Goal: Task Accomplishment & Management: Use online tool/utility

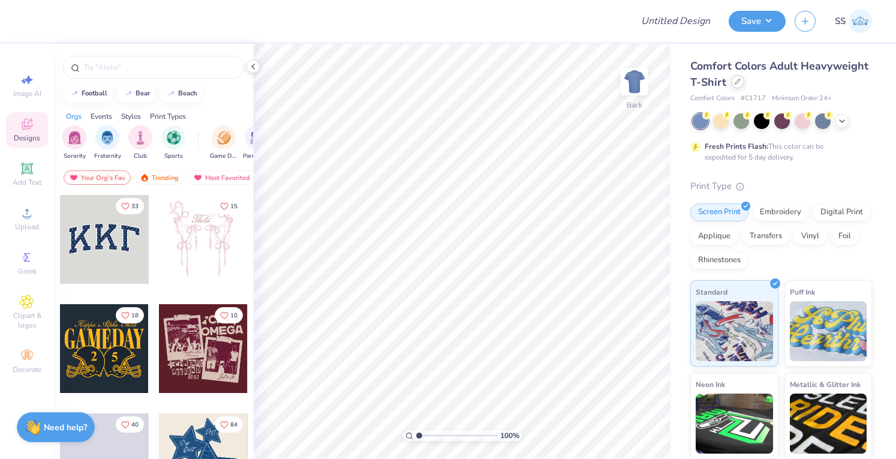
click at [744, 86] on div at bounding box center [737, 81] width 13 height 13
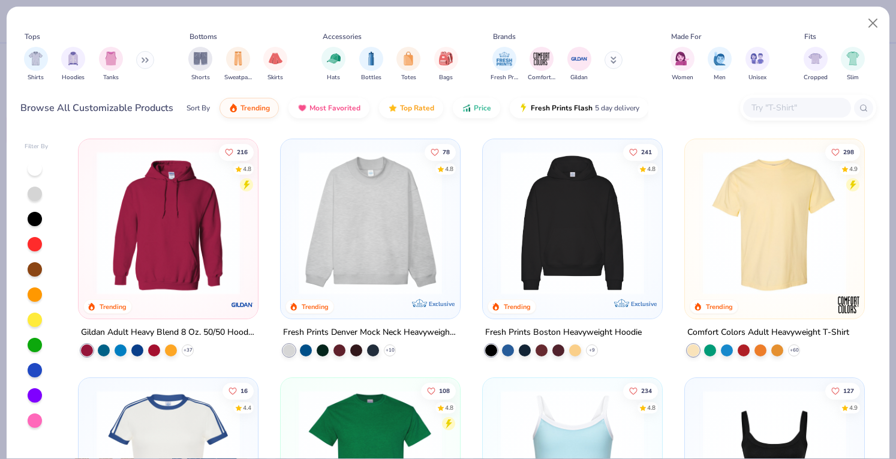
click at [778, 104] on input "text" at bounding box center [796, 108] width 92 height 14
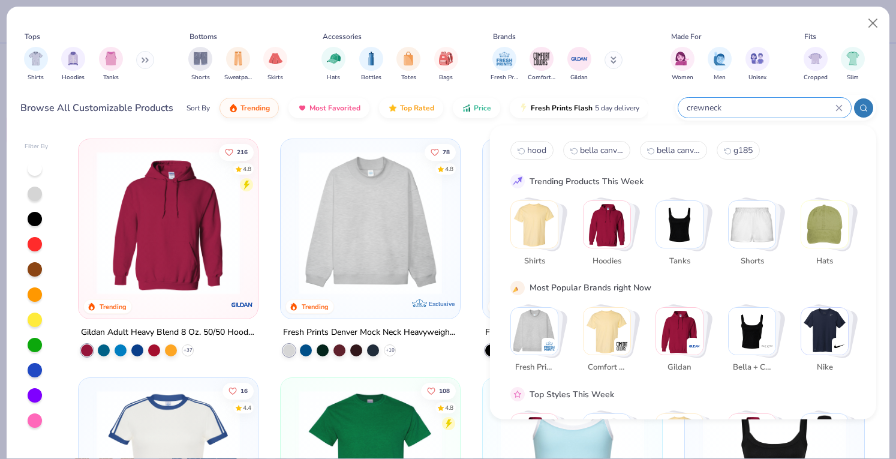
type input "crewneck"
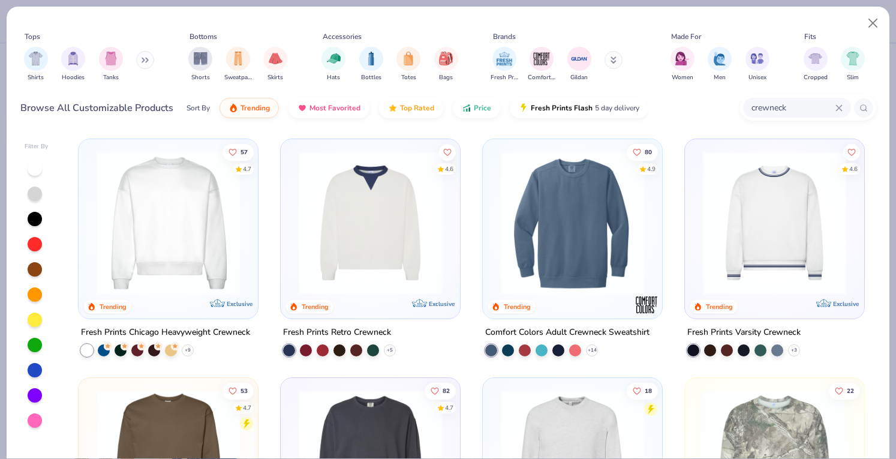
click at [219, 225] on img at bounding box center [168, 222] width 155 height 143
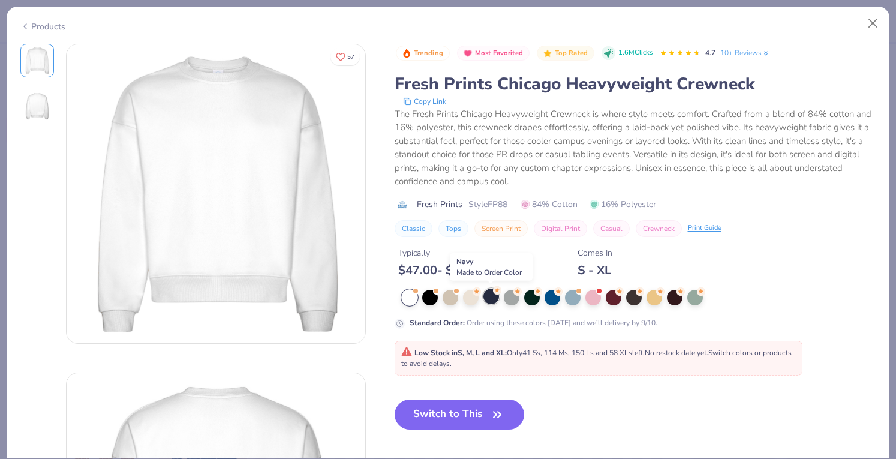
click at [488, 292] on div at bounding box center [491, 296] width 16 height 16
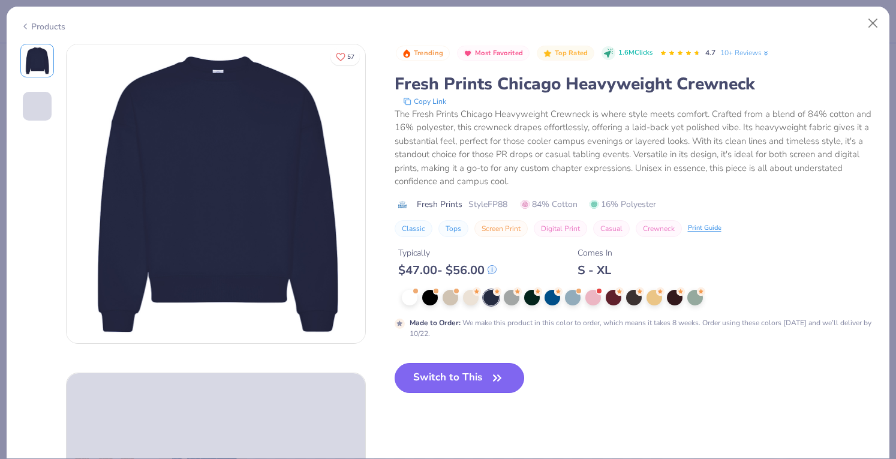
click at [459, 376] on button "Switch to This" at bounding box center [459, 378] width 130 height 30
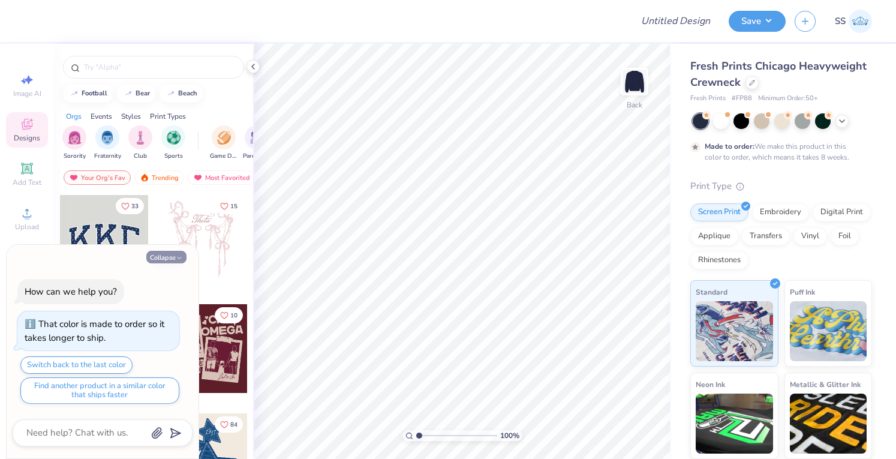
click at [165, 258] on button "Collapse" at bounding box center [166, 257] width 40 height 13
type textarea "x"
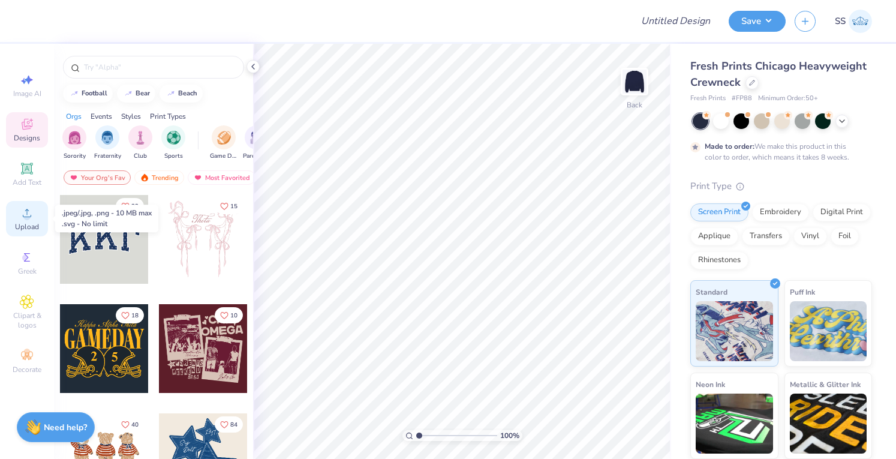
click at [27, 212] on icon at bounding box center [27, 213] width 8 height 8
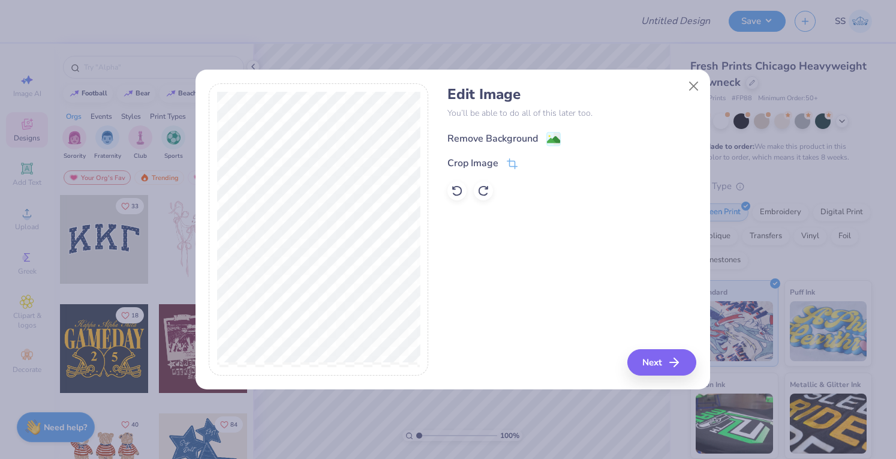
click at [461, 131] on div "Remove Background" at bounding box center [492, 138] width 91 height 14
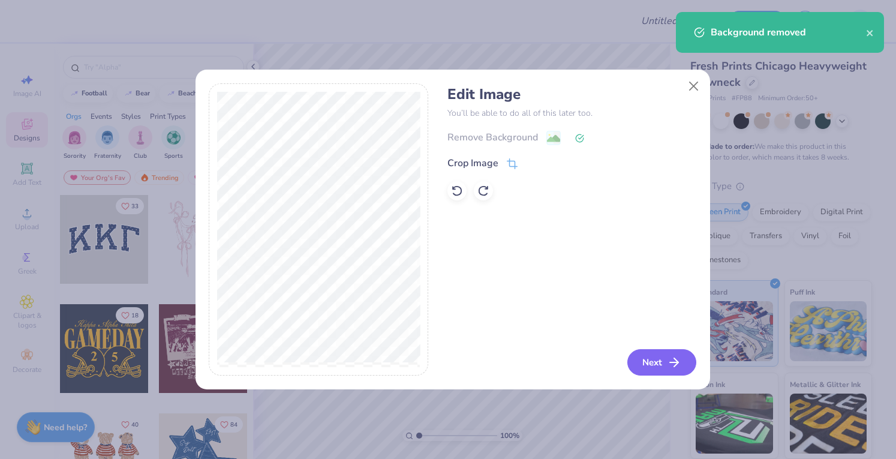
click at [644, 359] on button "Next" at bounding box center [661, 362] width 69 height 26
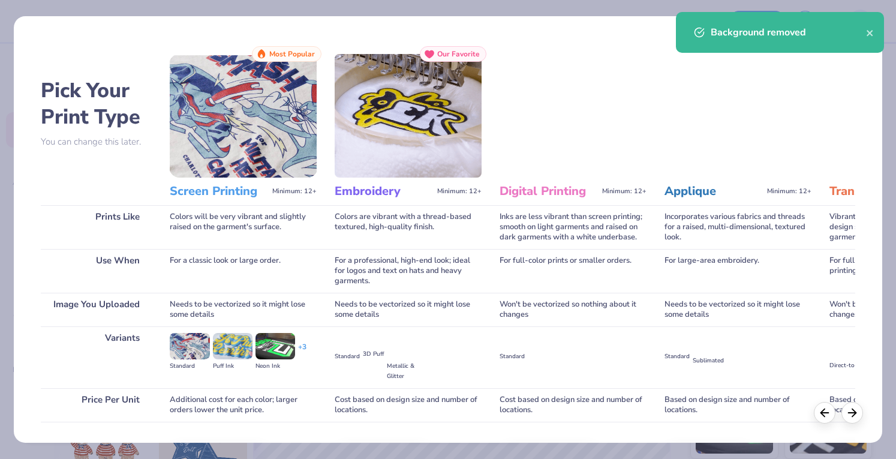
scroll to position [79, 0]
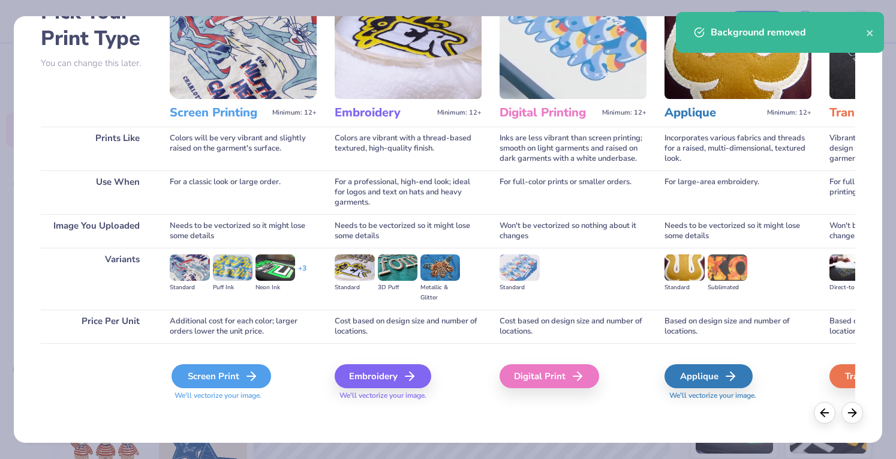
click at [192, 378] on div "Screen Print" at bounding box center [221, 376] width 100 height 24
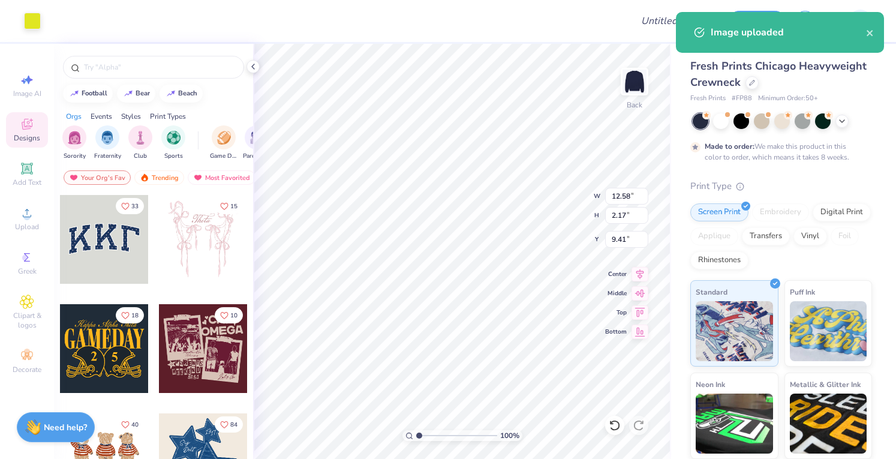
type input "5.26"
type input "0.91"
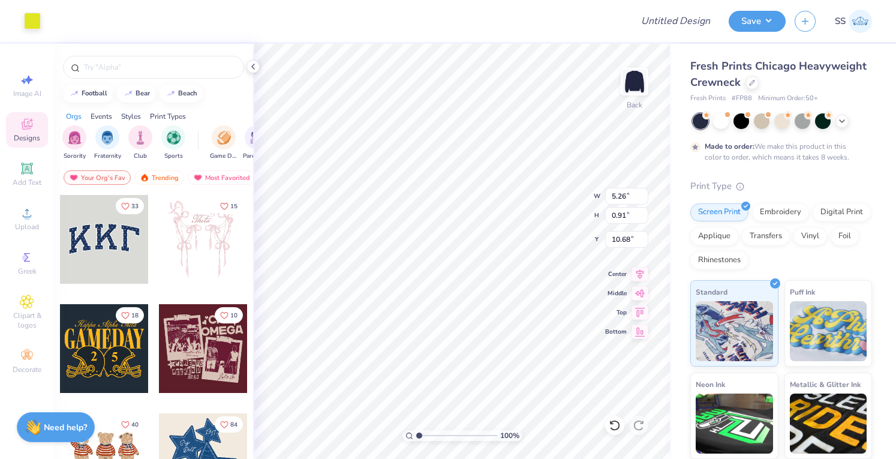
type input "3.00"
click at [644, 74] on img at bounding box center [634, 82] width 48 height 48
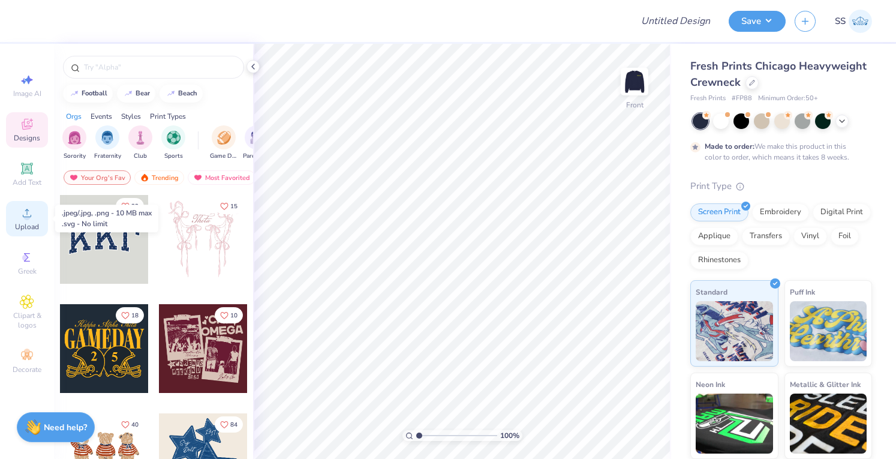
click at [26, 222] on span "Upload" at bounding box center [27, 227] width 24 height 10
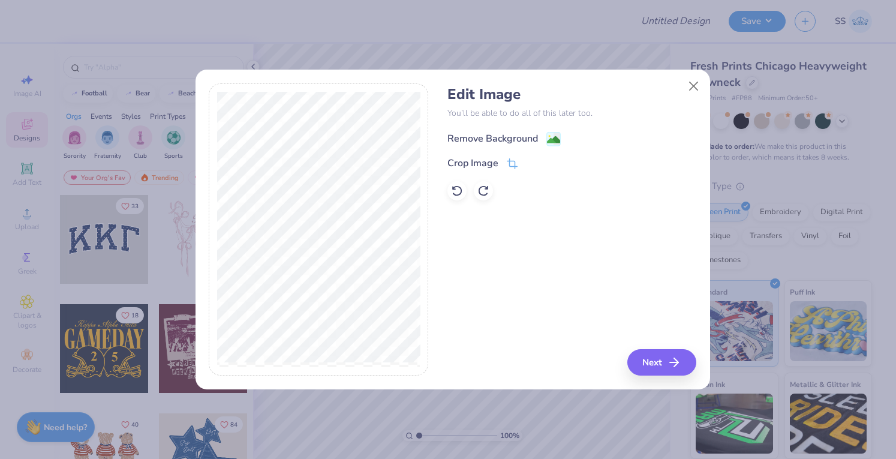
click at [466, 136] on div "Remove Background" at bounding box center [492, 138] width 91 height 14
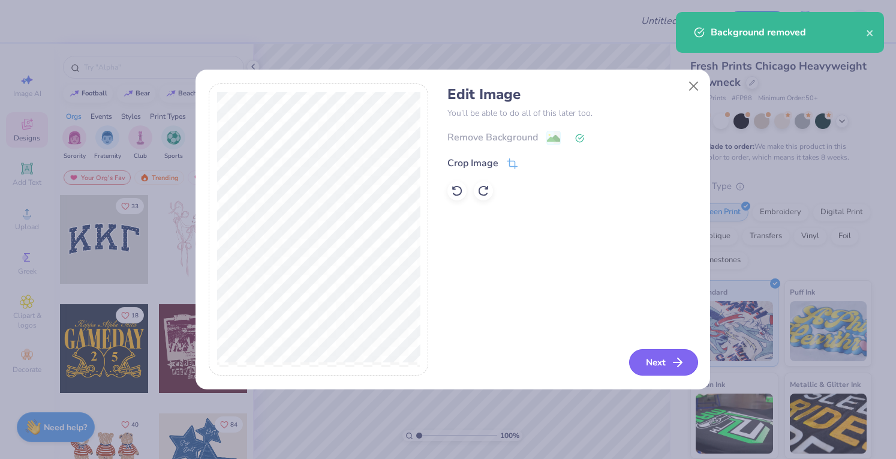
drag, startPoint x: 641, startPoint y: 342, endPoint x: 645, endPoint y: 365, distance: 23.7
click at [645, 365] on div "Edit Image You’ll be able to do all of this later too. Remove Background Crop I…" at bounding box center [571, 229] width 249 height 293
click at [645, 365] on button "Next" at bounding box center [663, 362] width 69 height 26
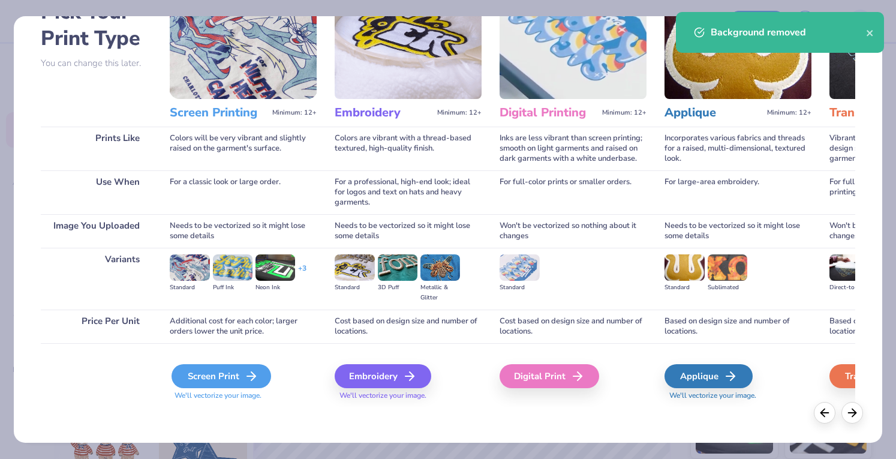
click at [197, 375] on div "Screen Print" at bounding box center [221, 376] width 100 height 24
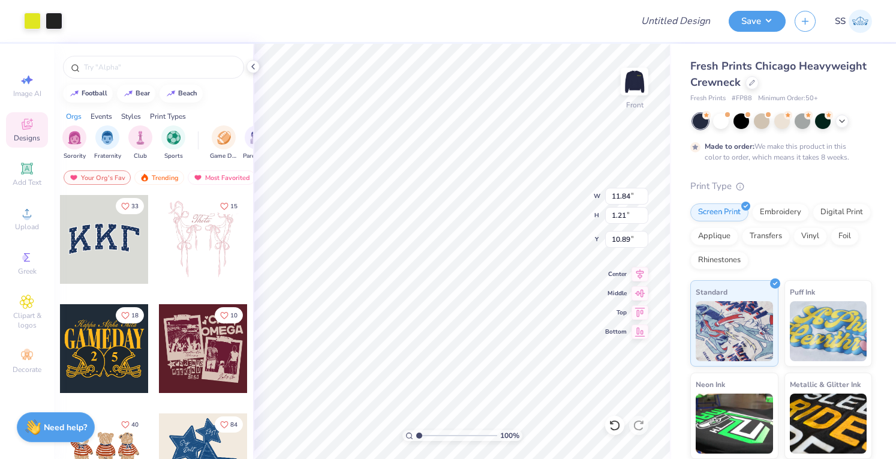
type input "3.00"
click at [653, 28] on div "Art colors Design Title Save SS" at bounding box center [448, 21] width 896 height 42
type input "Sherwood Swag"
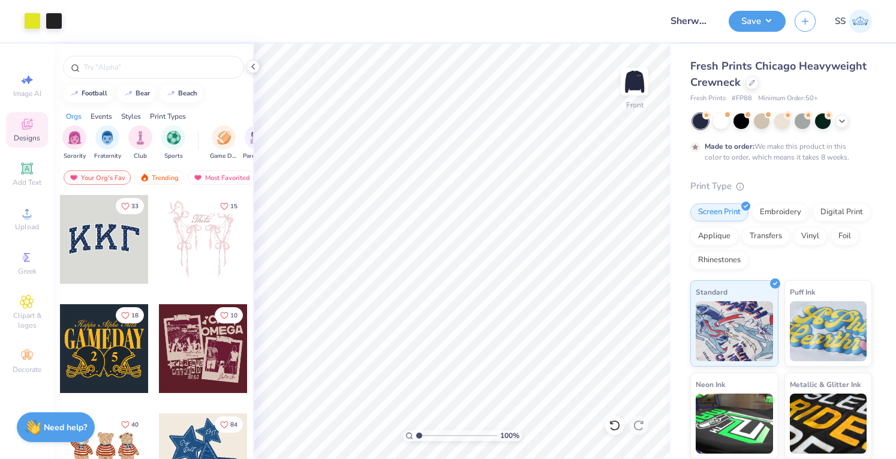
click at [740, 32] on div "Save SS" at bounding box center [811, 21] width 167 height 42
click at [741, 29] on button "Save" at bounding box center [756, 19] width 57 height 21
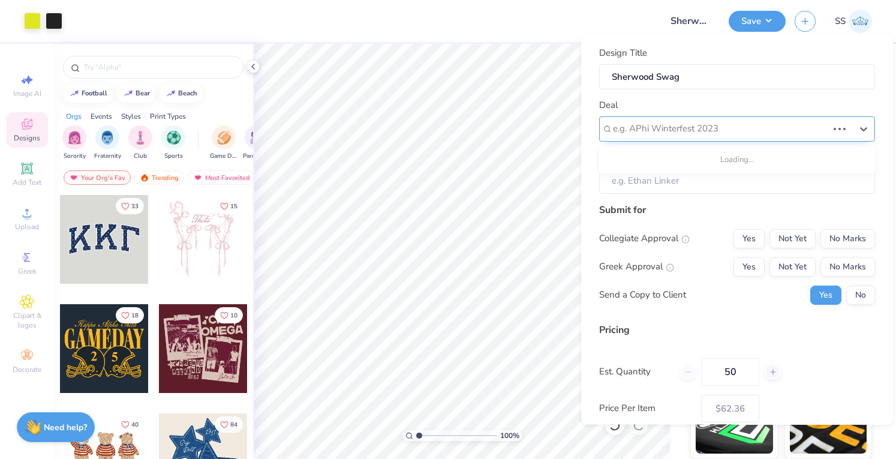
click at [796, 131] on div at bounding box center [720, 129] width 215 height 16
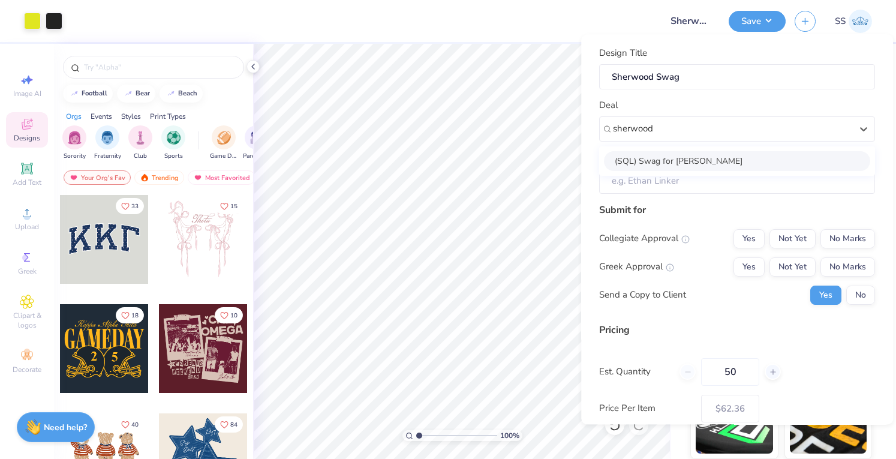
click at [788, 154] on div "(SQL) Swag for [PERSON_NAME]" at bounding box center [737, 161] width 266 height 20
type input "sherwood"
type input "[PERSON_NAME]"
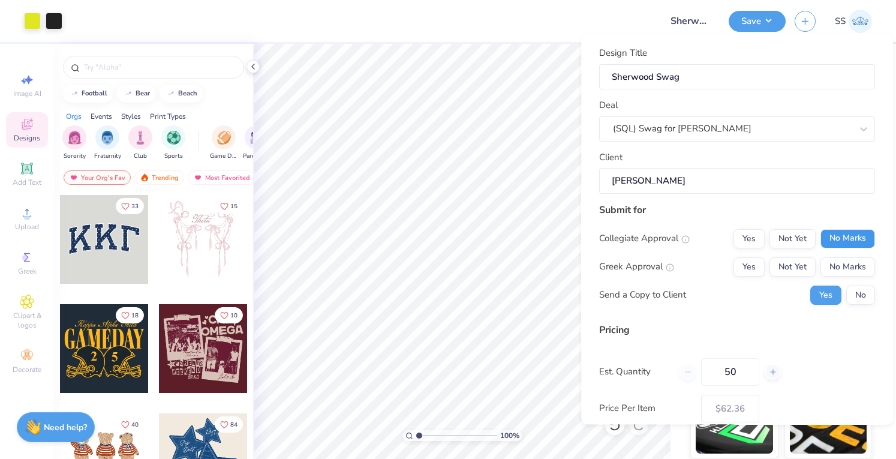
click at [824, 230] on button "No Marks" at bounding box center [847, 238] width 55 height 19
drag, startPoint x: 824, startPoint y: 249, endPoint x: 848, endPoint y: 293, distance: 50.4
click at [848, 293] on div "Collegiate Approval Yes Not Yet No Marks Greek Approval Yes Not Yet No Marks Se…" at bounding box center [737, 267] width 276 height 76
click at [848, 293] on button "No" at bounding box center [860, 294] width 29 height 19
click at [837, 273] on div "Collegiate Approval Yes Not Yet No Marks Greek Approval Yes Not Yet No Marks Se…" at bounding box center [737, 267] width 276 height 76
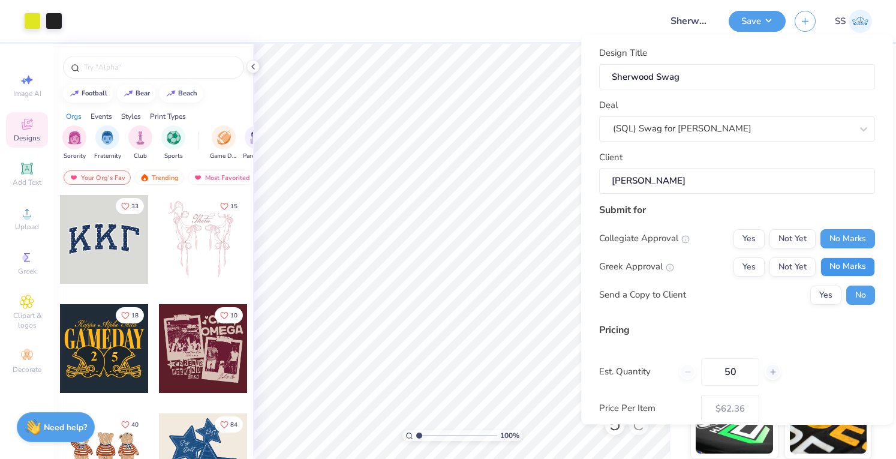
click at [837, 273] on button "No Marks" at bounding box center [847, 266] width 55 height 19
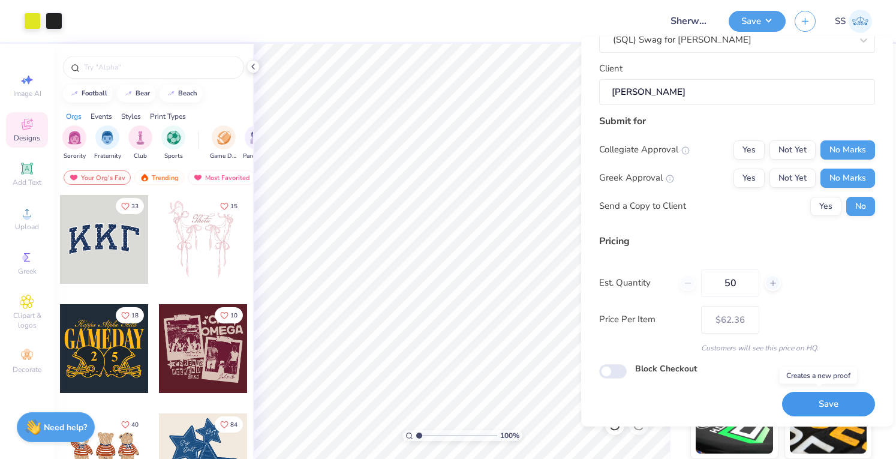
click at [808, 408] on button "Save" at bounding box center [828, 403] width 93 height 25
type input "– –"
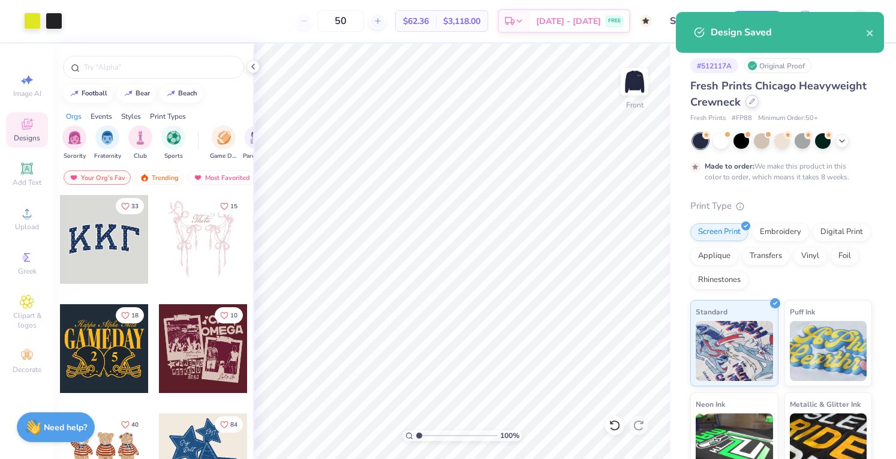
click at [758, 106] on div at bounding box center [751, 101] width 13 height 13
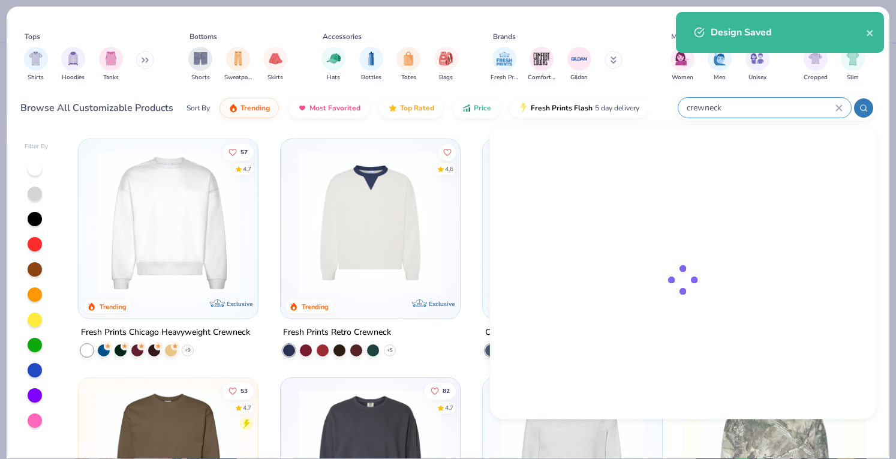
click at [751, 107] on input "crewneck" at bounding box center [760, 108] width 150 height 14
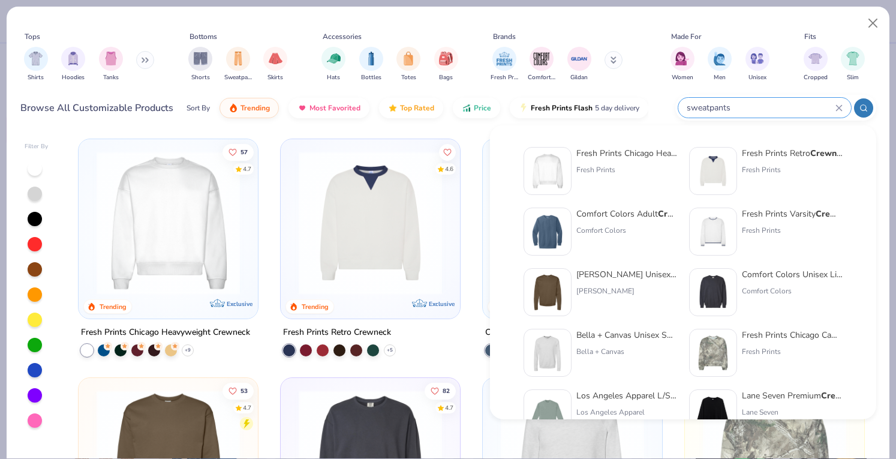
type input "sweatpants"
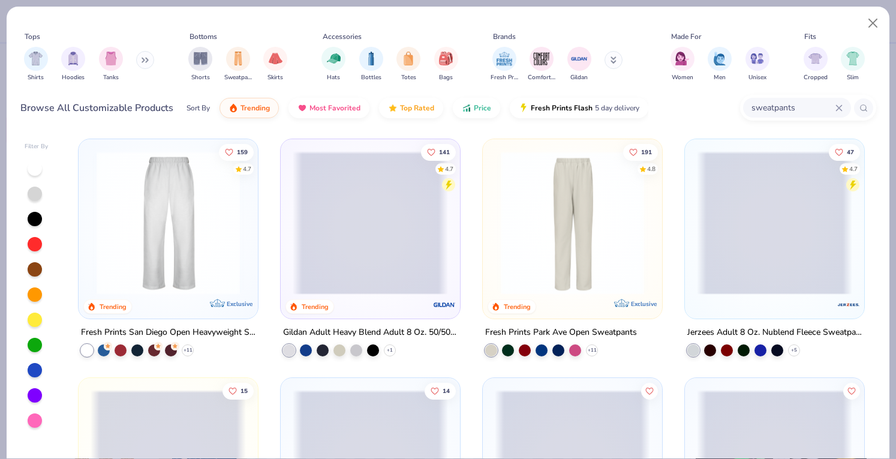
click at [175, 192] on img at bounding box center [168, 222] width 155 height 143
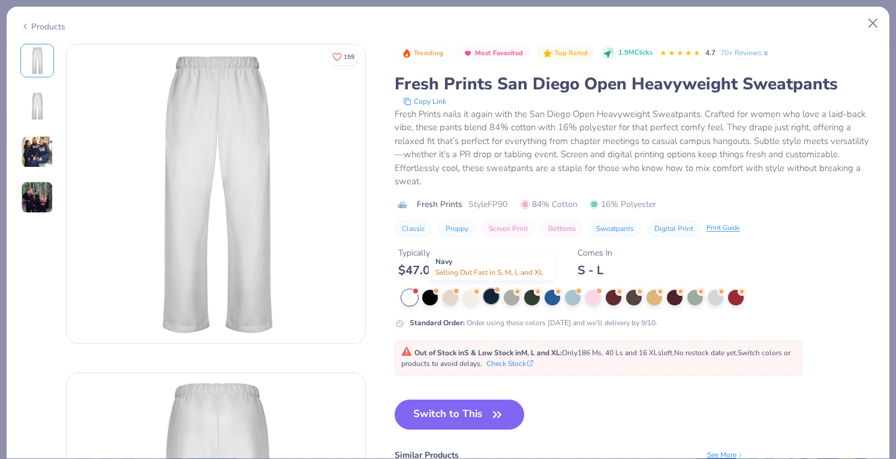
click at [487, 296] on div at bounding box center [491, 296] width 16 height 16
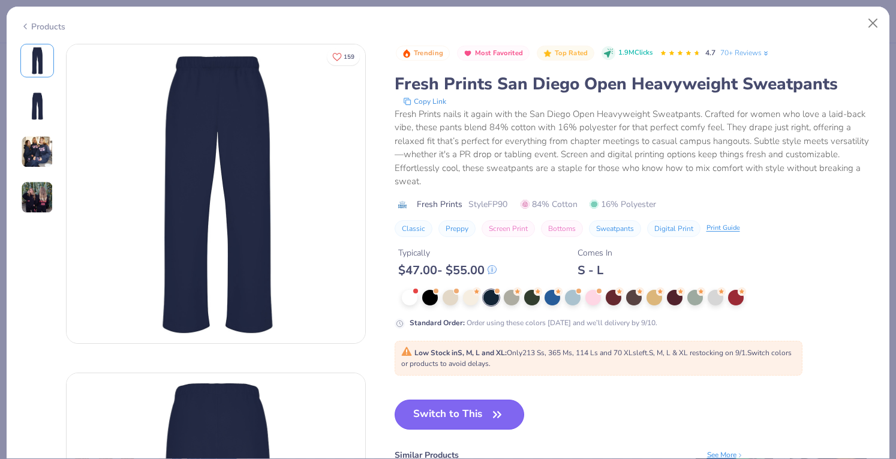
click at [435, 420] on button "Switch to This" at bounding box center [459, 414] width 130 height 30
click at [431, 415] on button "Switch to This" at bounding box center [459, 414] width 130 height 30
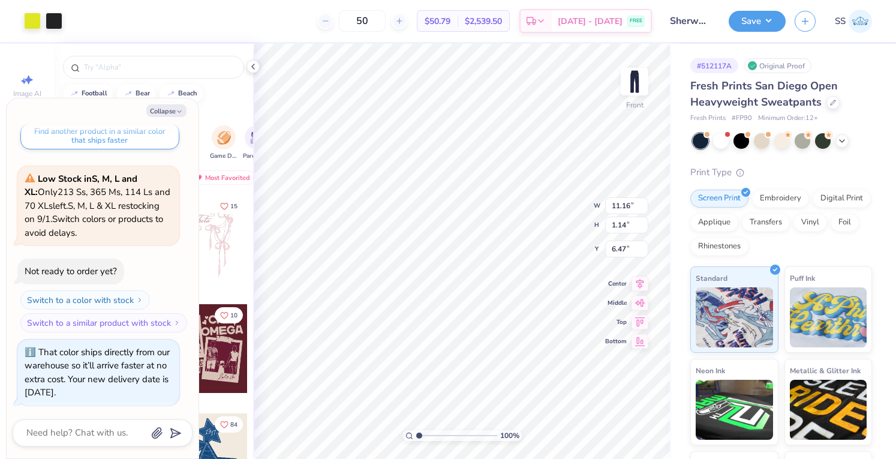
type textarea "x"
type input "8.67"
type input "0.89"
type input "6.73"
type textarea "x"
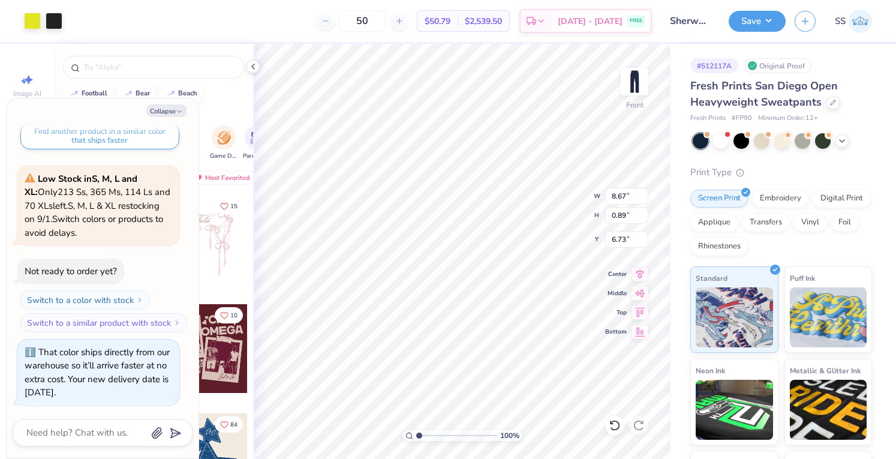
type input "6.31"
type textarea "x"
type input "5.00"
click at [641, 73] on img at bounding box center [634, 82] width 48 height 48
type textarea "x"
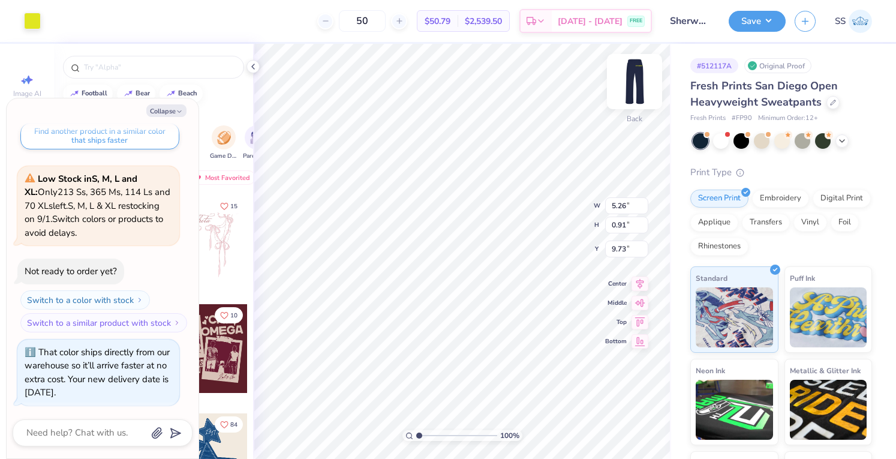
type input "5.98"
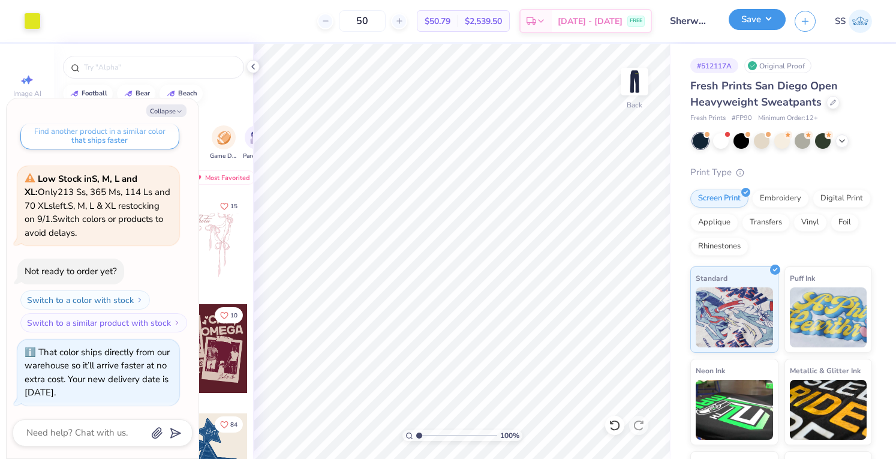
click at [757, 25] on button "Save" at bounding box center [756, 19] width 57 height 21
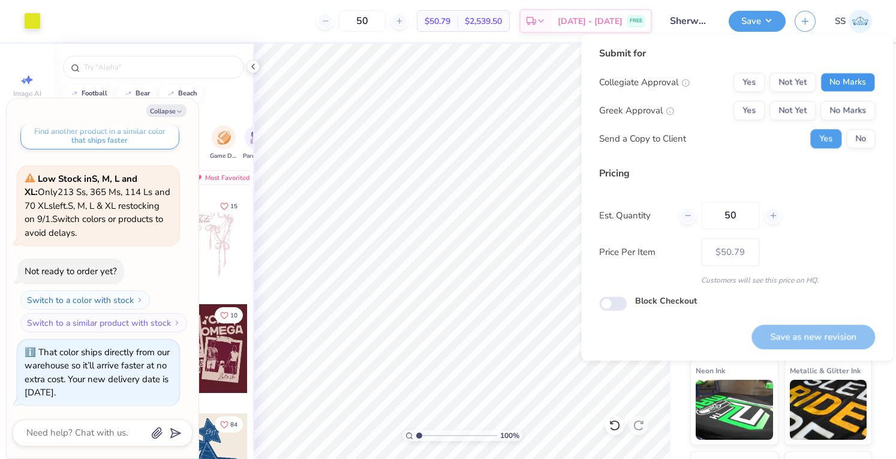
click at [830, 91] on button "No Marks" at bounding box center [847, 82] width 55 height 19
click at [838, 113] on button "No Marks" at bounding box center [847, 110] width 55 height 19
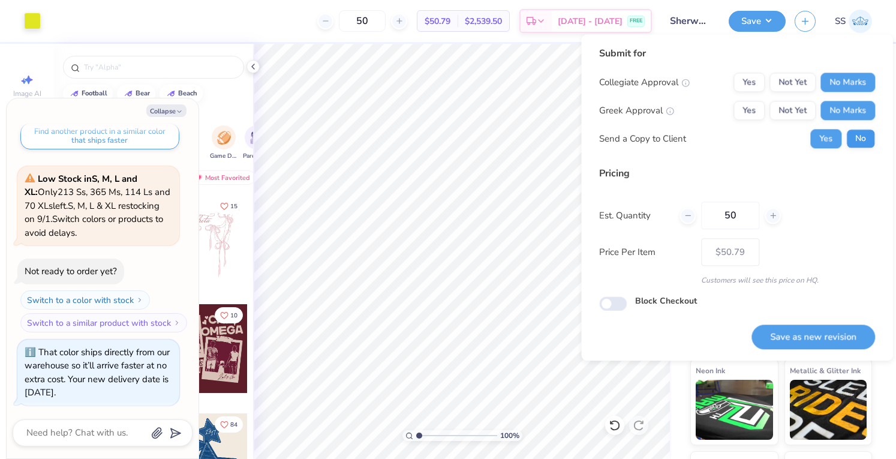
drag, startPoint x: 846, startPoint y: 140, endPoint x: 852, endPoint y: 140, distance: 6.0
click at [852, 140] on div "Yes No" at bounding box center [842, 138] width 65 height 19
click at [852, 140] on button "No" at bounding box center [860, 138] width 29 height 19
type textarea "x"
click at [794, 341] on button "Save as new revision" at bounding box center [812, 336] width 123 height 25
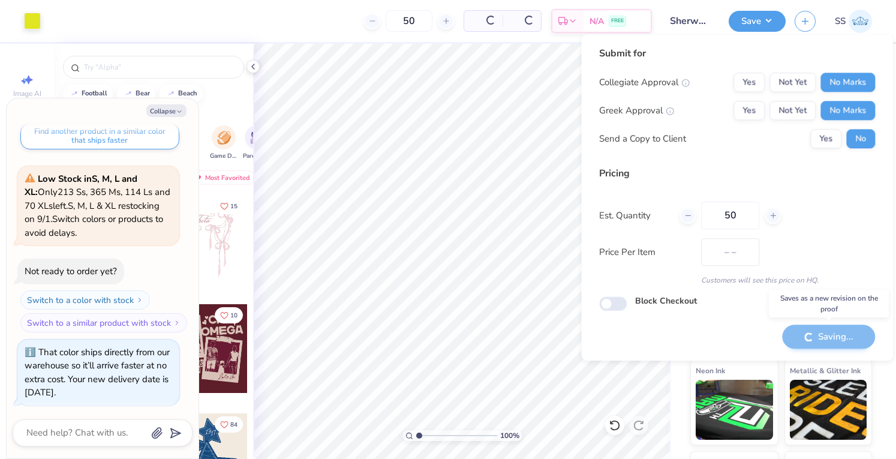
type input "$50.79"
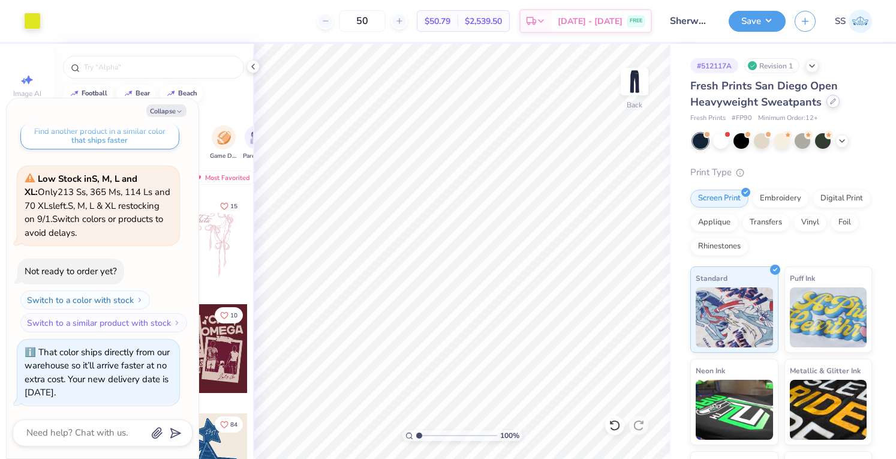
click at [834, 103] on div at bounding box center [832, 101] width 13 height 13
type textarea "x"
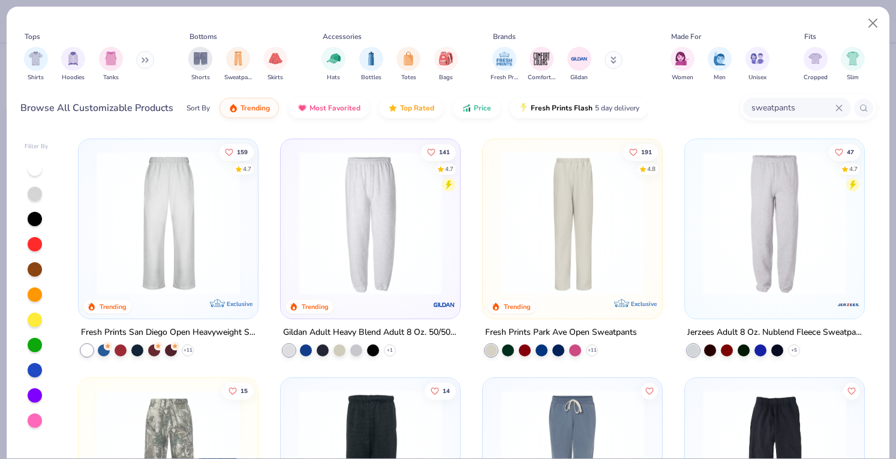
click at [768, 95] on div "sweatpants" at bounding box center [808, 108] width 136 height 26
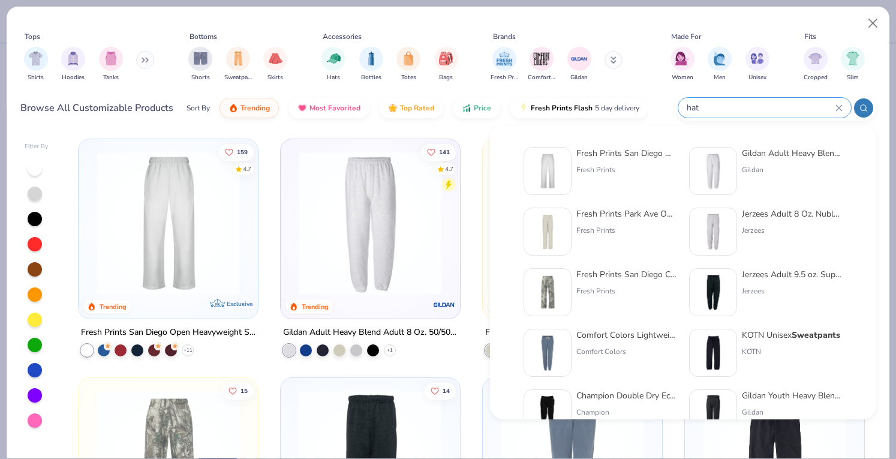
type input "hat"
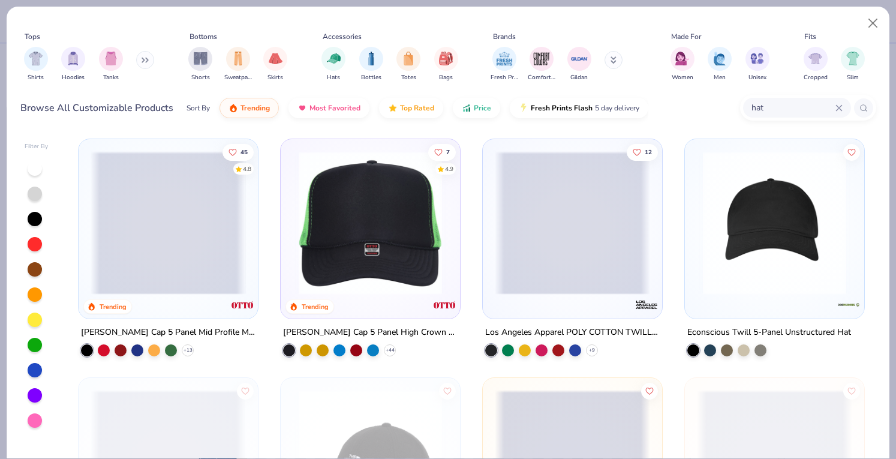
click at [90, 242] on span at bounding box center [12, 222] width 155 height 143
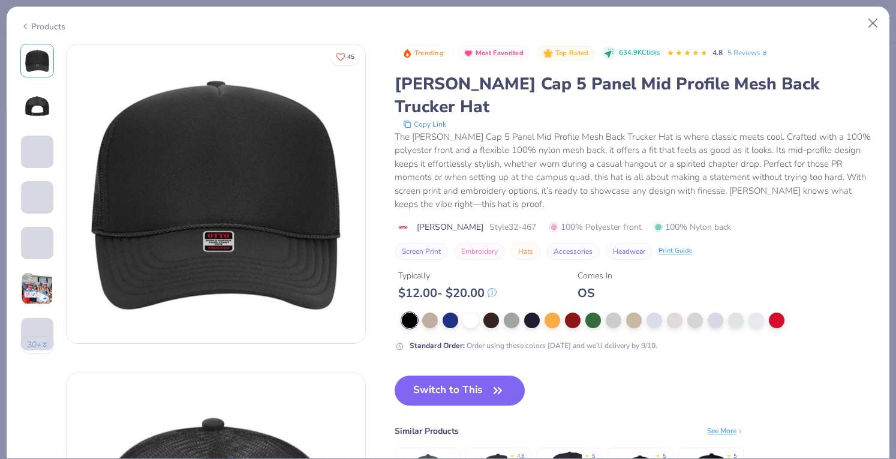
click at [32, 20] on div "Products" at bounding box center [42, 26] width 45 height 13
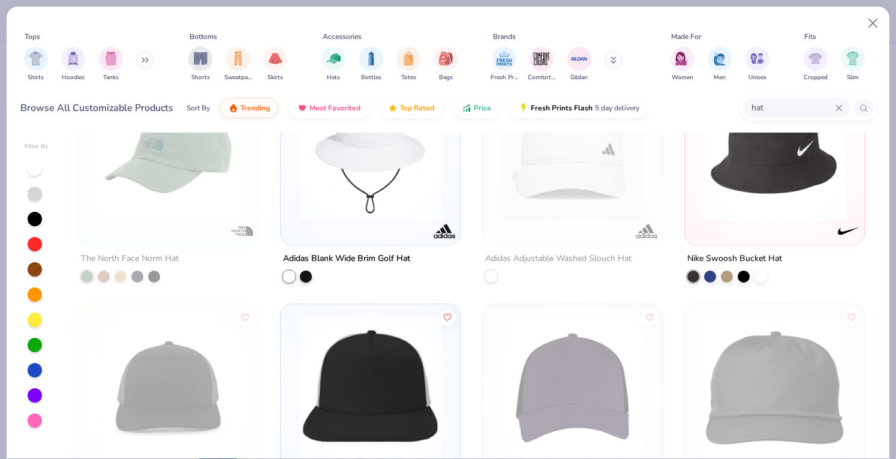
scroll to position [728, 0]
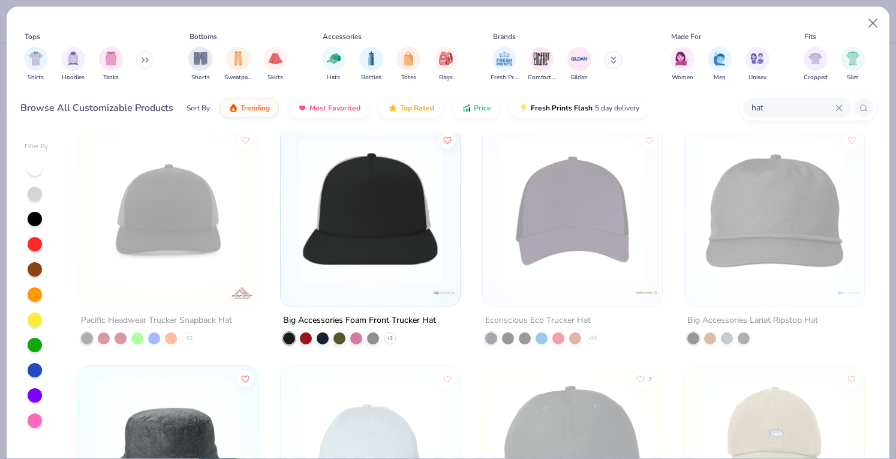
click at [348, 204] on img at bounding box center [370, 210] width 155 height 143
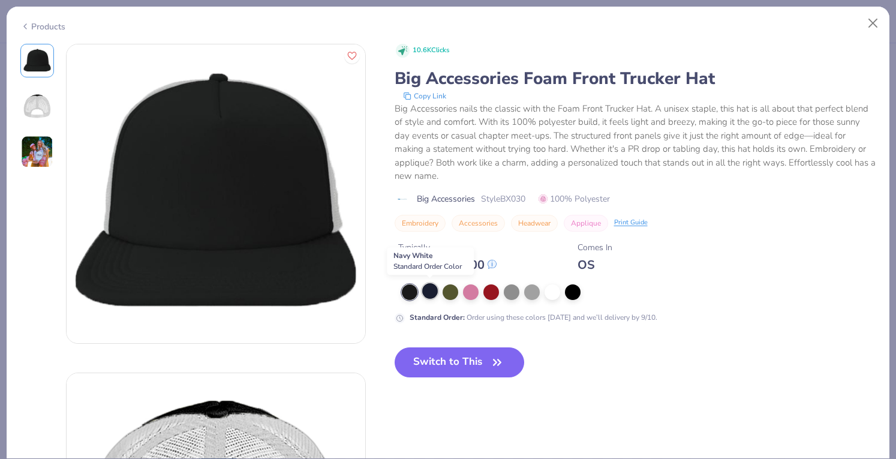
click at [429, 287] on div at bounding box center [430, 291] width 16 height 16
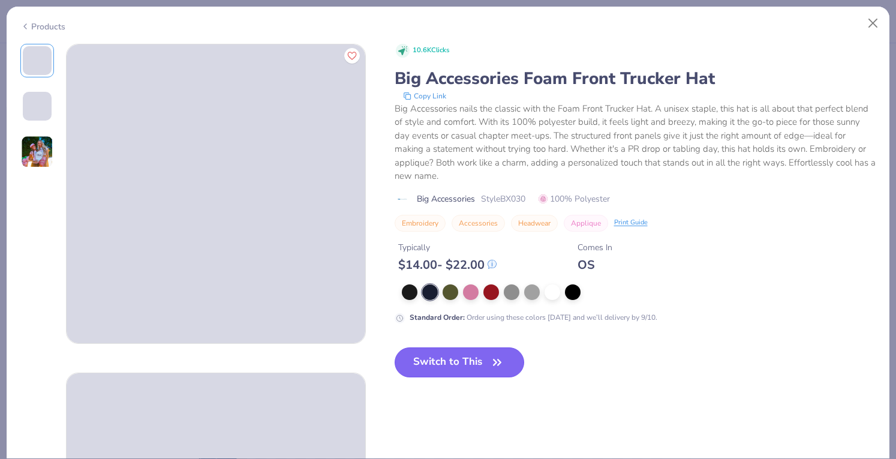
click at [454, 370] on button "Switch to This" at bounding box center [459, 362] width 130 height 30
click at [450, 361] on button "Switch to This" at bounding box center [459, 362] width 130 height 30
click at [448, 359] on button "Switch to This" at bounding box center [459, 362] width 130 height 30
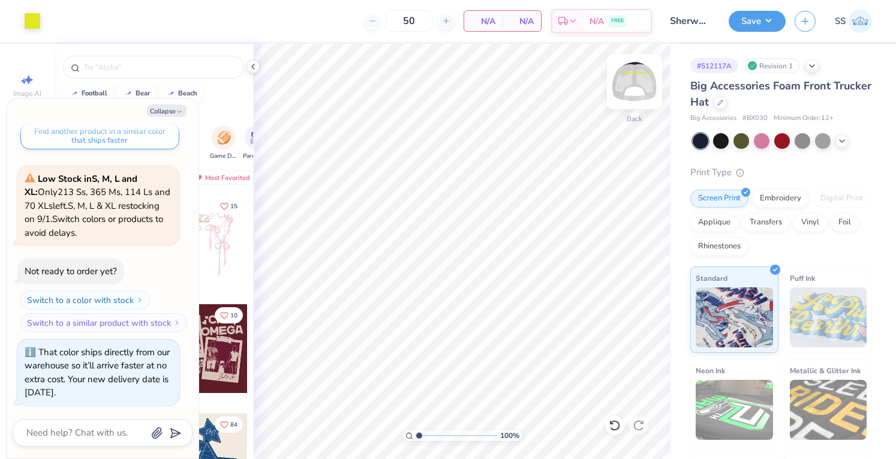
click at [638, 73] on img at bounding box center [634, 82] width 48 height 48
click at [26, 25] on div at bounding box center [32, 19] width 17 height 17
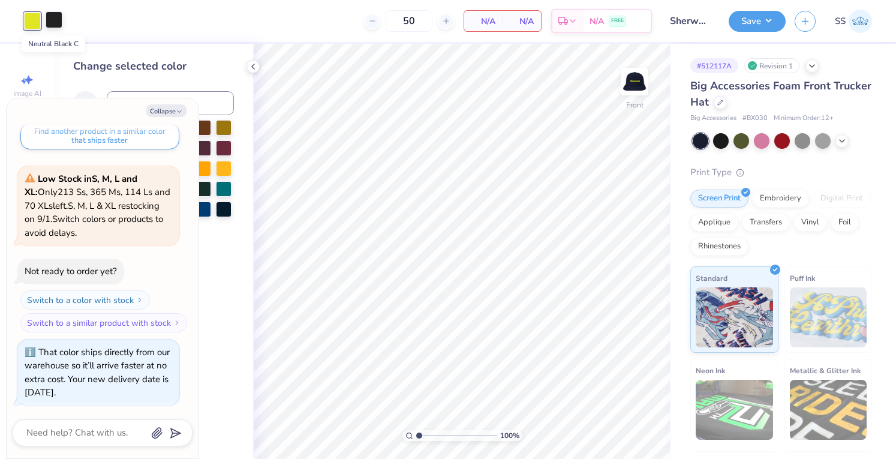
click at [52, 25] on div at bounding box center [54, 19] width 17 height 17
click at [172, 112] on button "Collapse" at bounding box center [166, 110] width 40 height 13
type textarea "x"
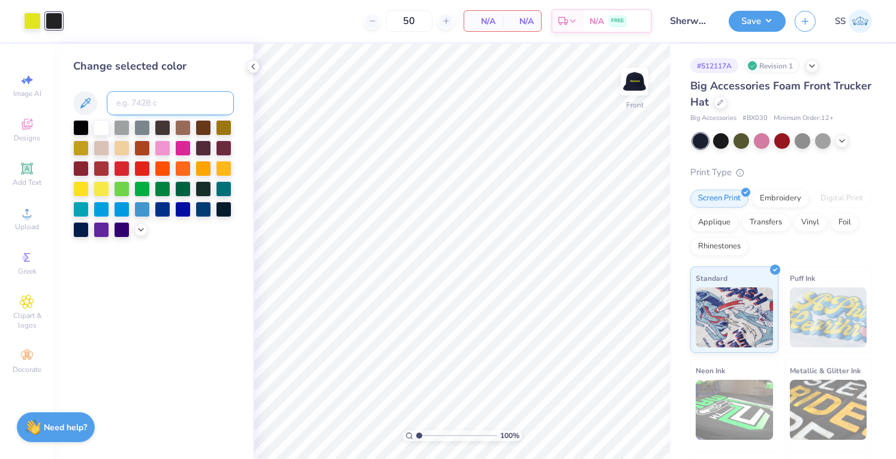
click at [159, 98] on input at bounding box center [170, 103] width 127 height 24
type input "388"
click at [723, 100] on icon at bounding box center [720, 101] width 6 height 6
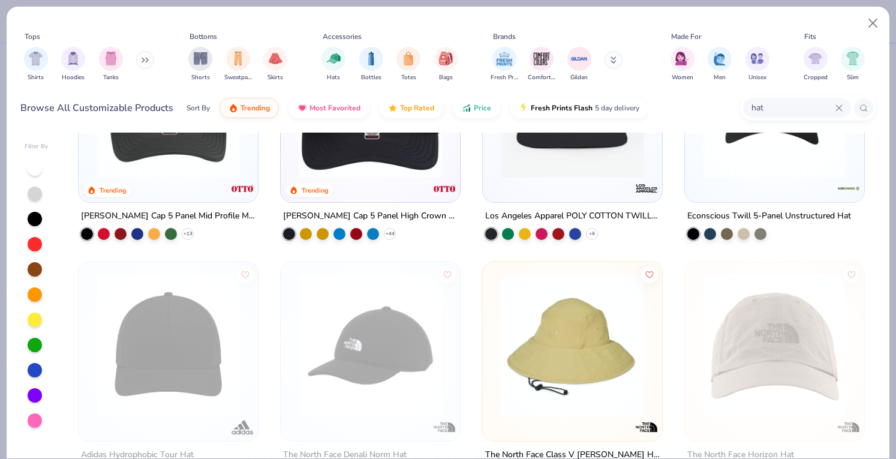
scroll to position [61, 0]
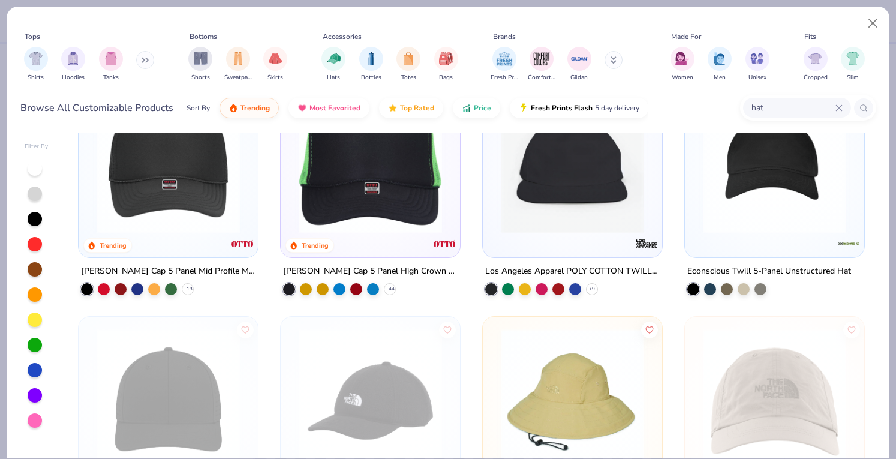
click at [530, 166] on img at bounding box center [572, 161] width 155 height 143
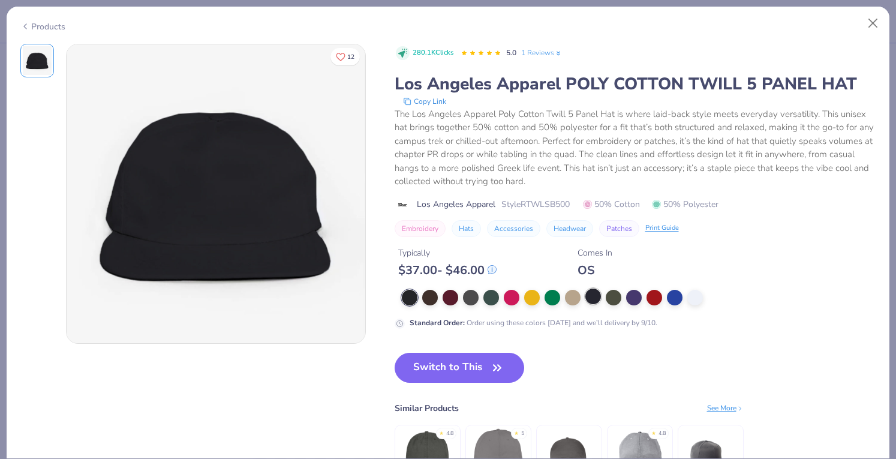
click at [590, 293] on div at bounding box center [593, 296] width 16 height 16
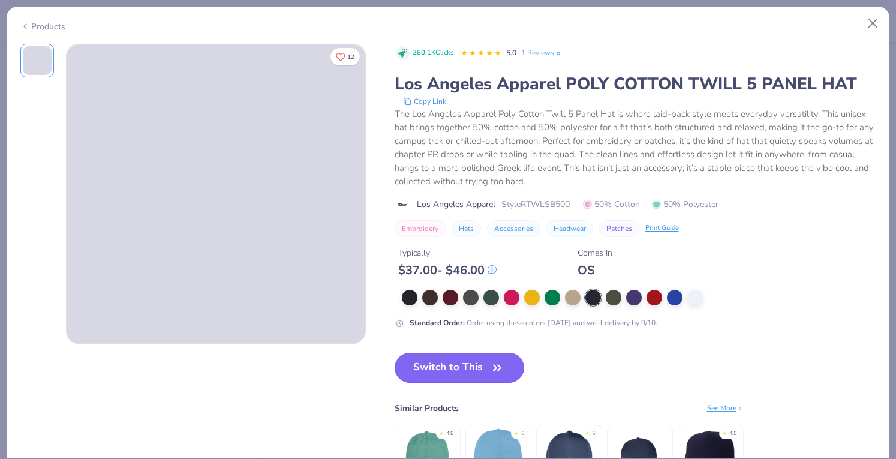
click at [497, 363] on icon "button" at bounding box center [497, 367] width 17 height 17
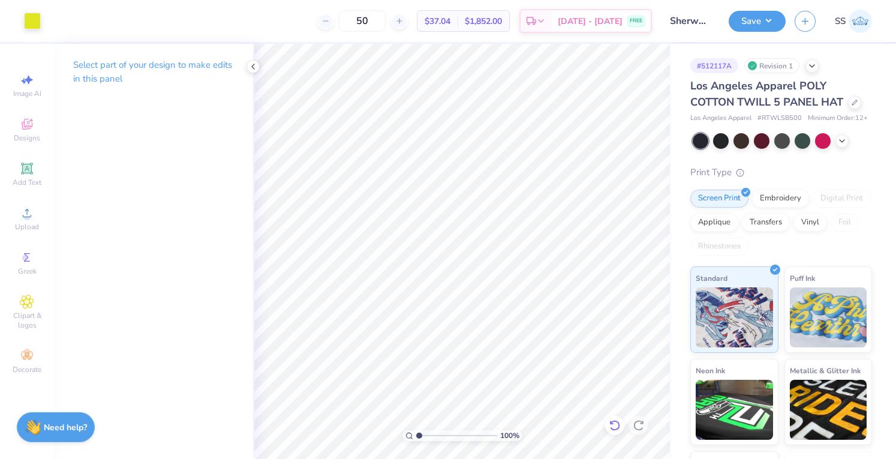
click at [619, 426] on icon at bounding box center [614, 425] width 12 height 12
click at [811, 67] on icon at bounding box center [812, 65] width 10 height 10
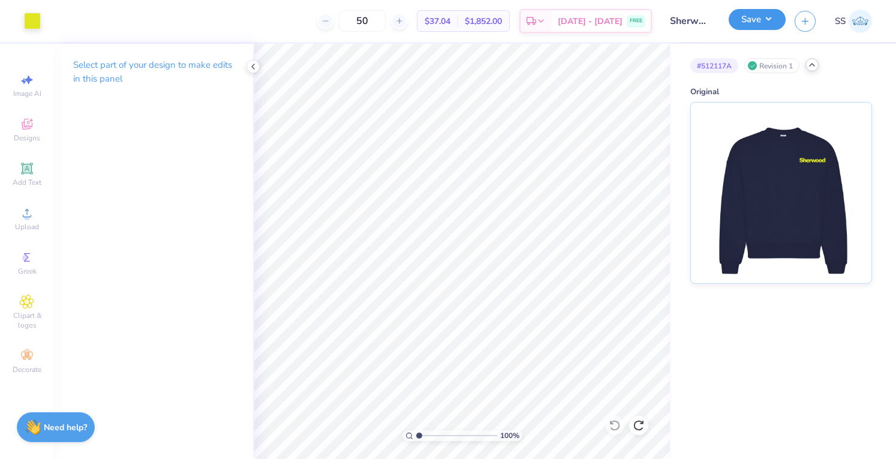
click at [747, 21] on button "Save" at bounding box center [756, 19] width 57 height 21
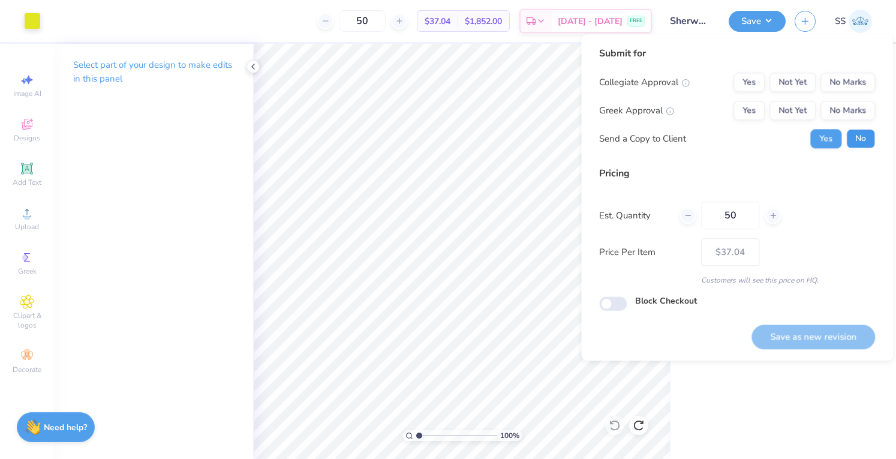
click at [854, 132] on button "No" at bounding box center [860, 138] width 29 height 19
drag, startPoint x: 857, startPoint y: 97, endPoint x: 854, endPoint y: 104, distance: 7.0
click at [854, 104] on div "Collegiate Approval Yes Not Yet No Marks Greek Approval Yes Not Yet No Marks Se…" at bounding box center [737, 111] width 276 height 76
click at [854, 104] on button "No Marks" at bounding box center [847, 110] width 55 height 19
click at [849, 76] on button "No Marks" at bounding box center [847, 82] width 55 height 19
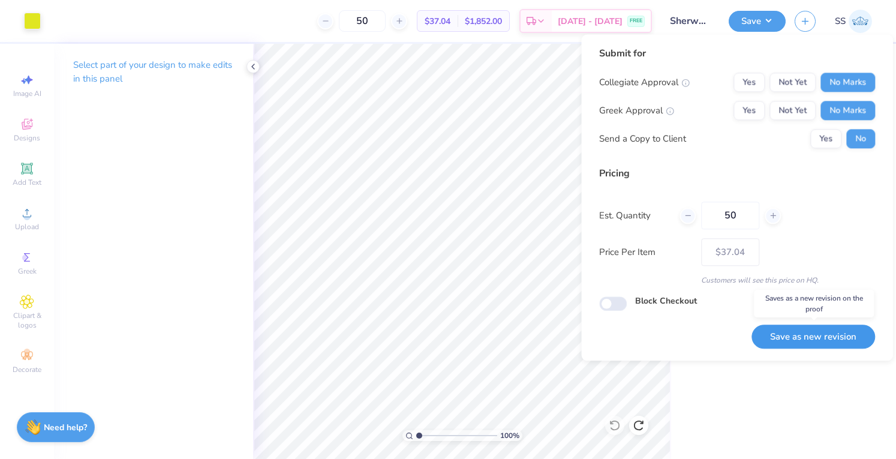
click at [774, 342] on button "Save as new revision" at bounding box center [812, 336] width 123 height 25
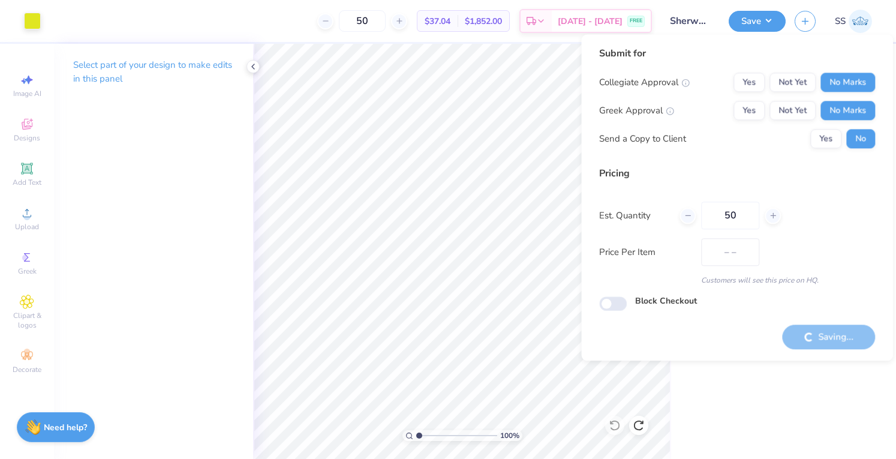
type input "$37.04"
